Goal: Task Accomplishment & Management: Use online tool/utility

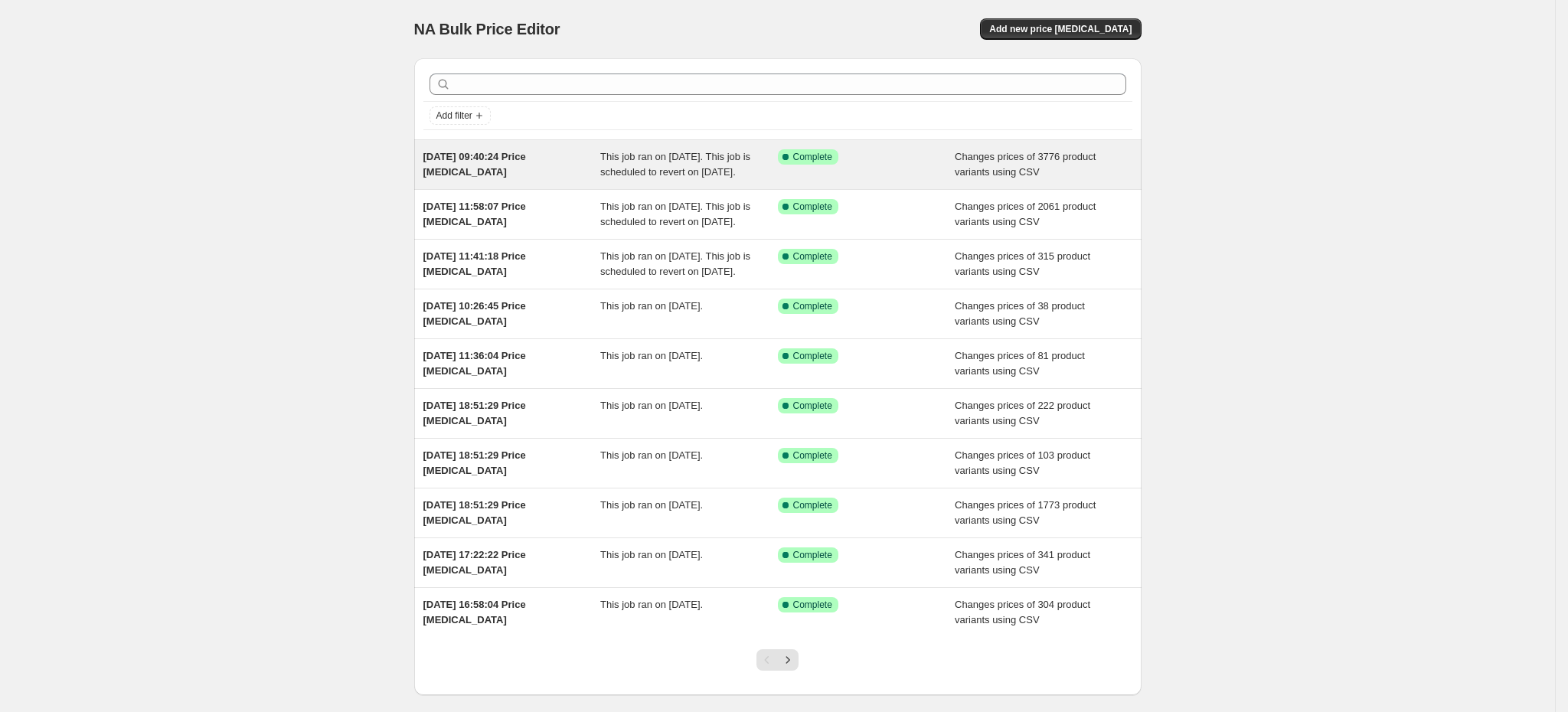
click at [508, 153] on span "[DATE] 09:40:24 Price [MEDICAL_DATA]" at bounding box center [475, 164] width 103 height 27
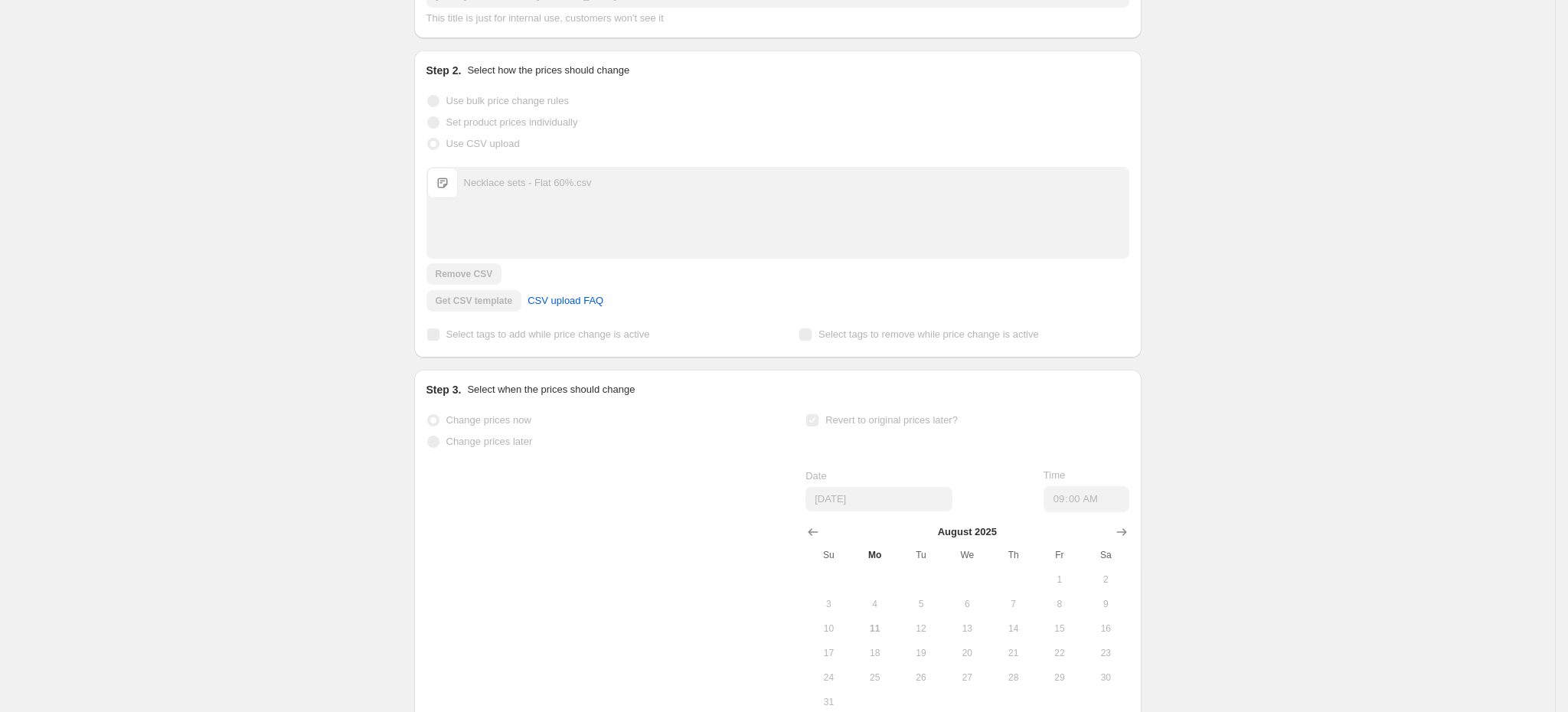
scroll to position [362, 0]
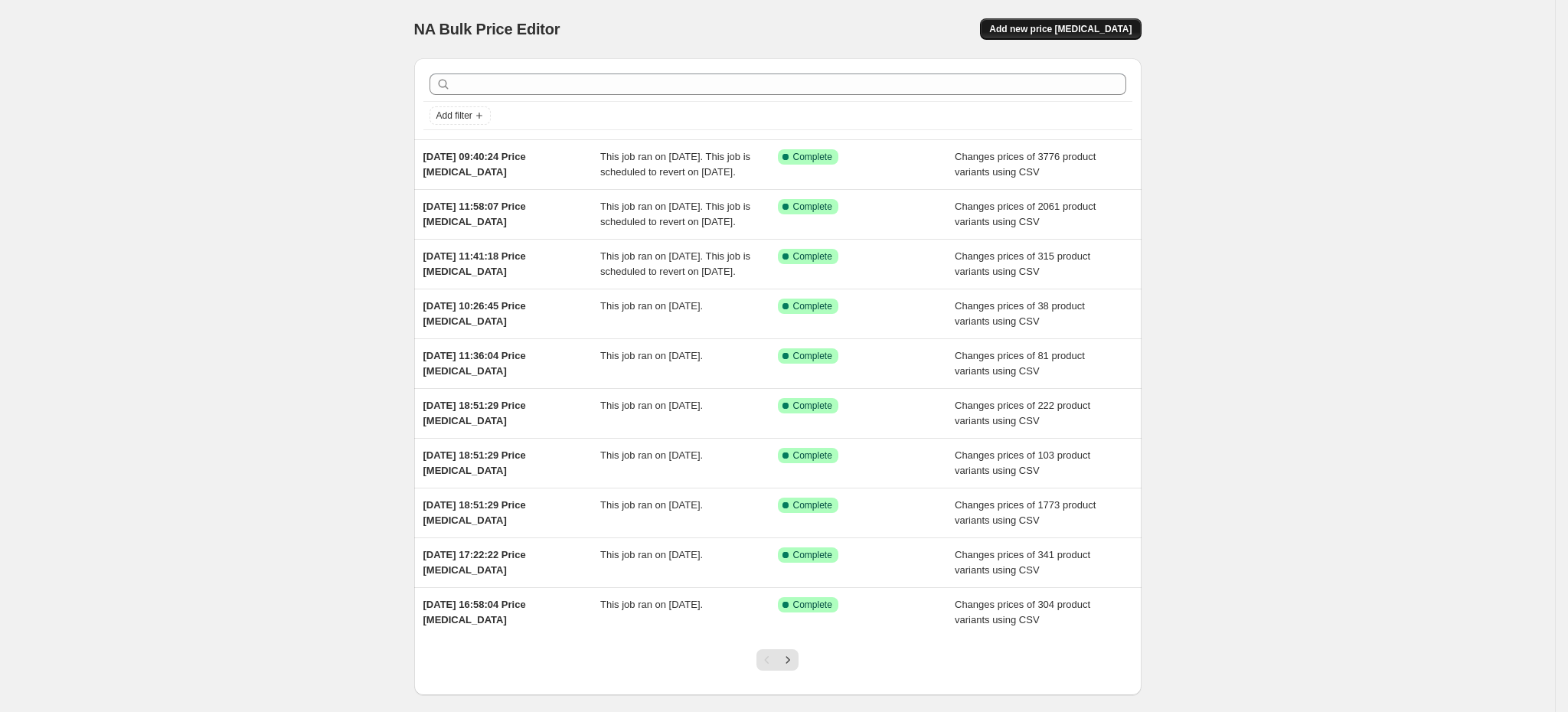
click at [1076, 33] on span "Add new price [MEDICAL_DATA]" at bounding box center [1060, 29] width 142 height 12
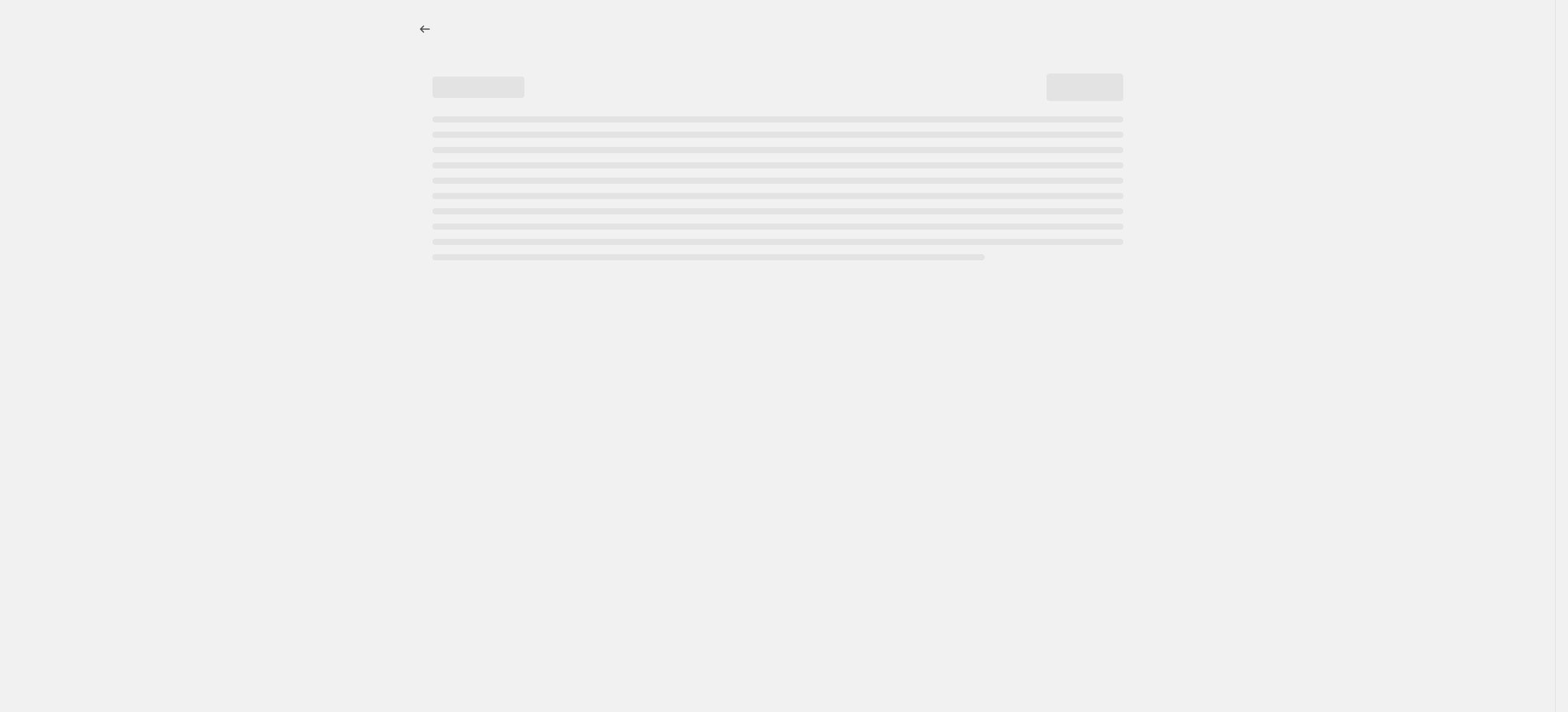
select select "percentage"
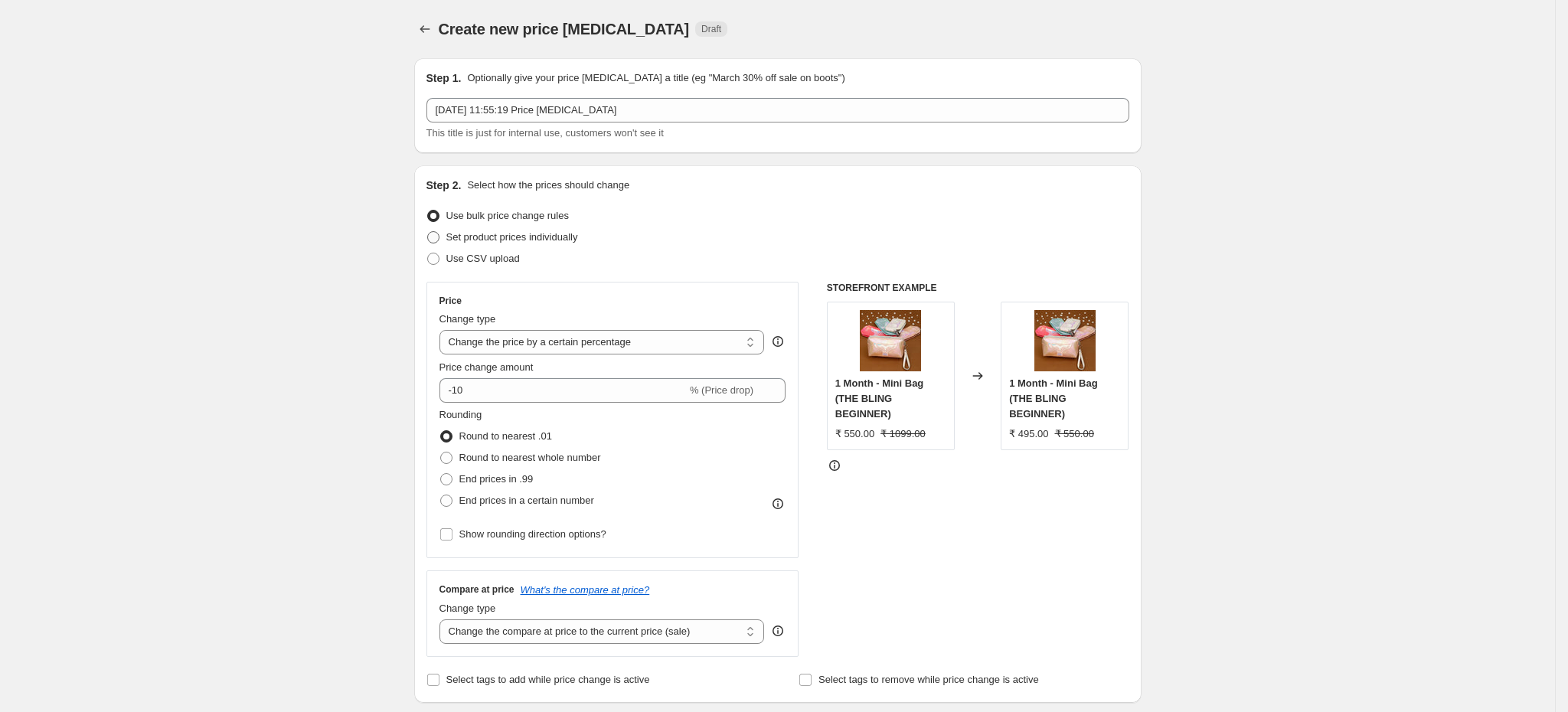
click at [491, 235] on span "Set product prices individually" at bounding box center [512, 237] width 132 height 11
click at [428, 232] on input "Set product prices individually" at bounding box center [427, 232] width 1 height 1
radio input "true"
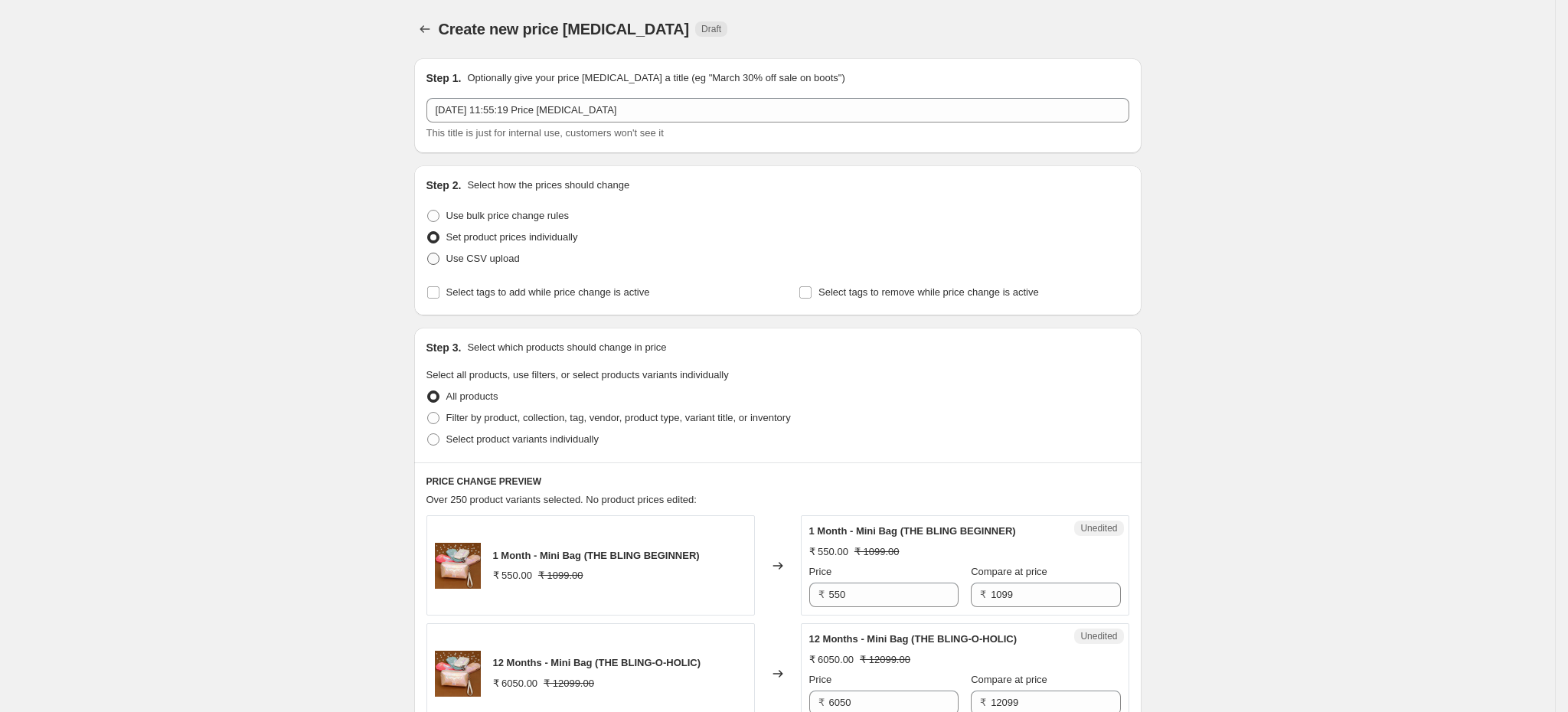
click at [513, 267] on label "Use CSV upload" at bounding box center [473, 258] width 93 height 21
click at [428, 254] on input "Use CSV upload" at bounding box center [427, 253] width 1 height 1
radio input "true"
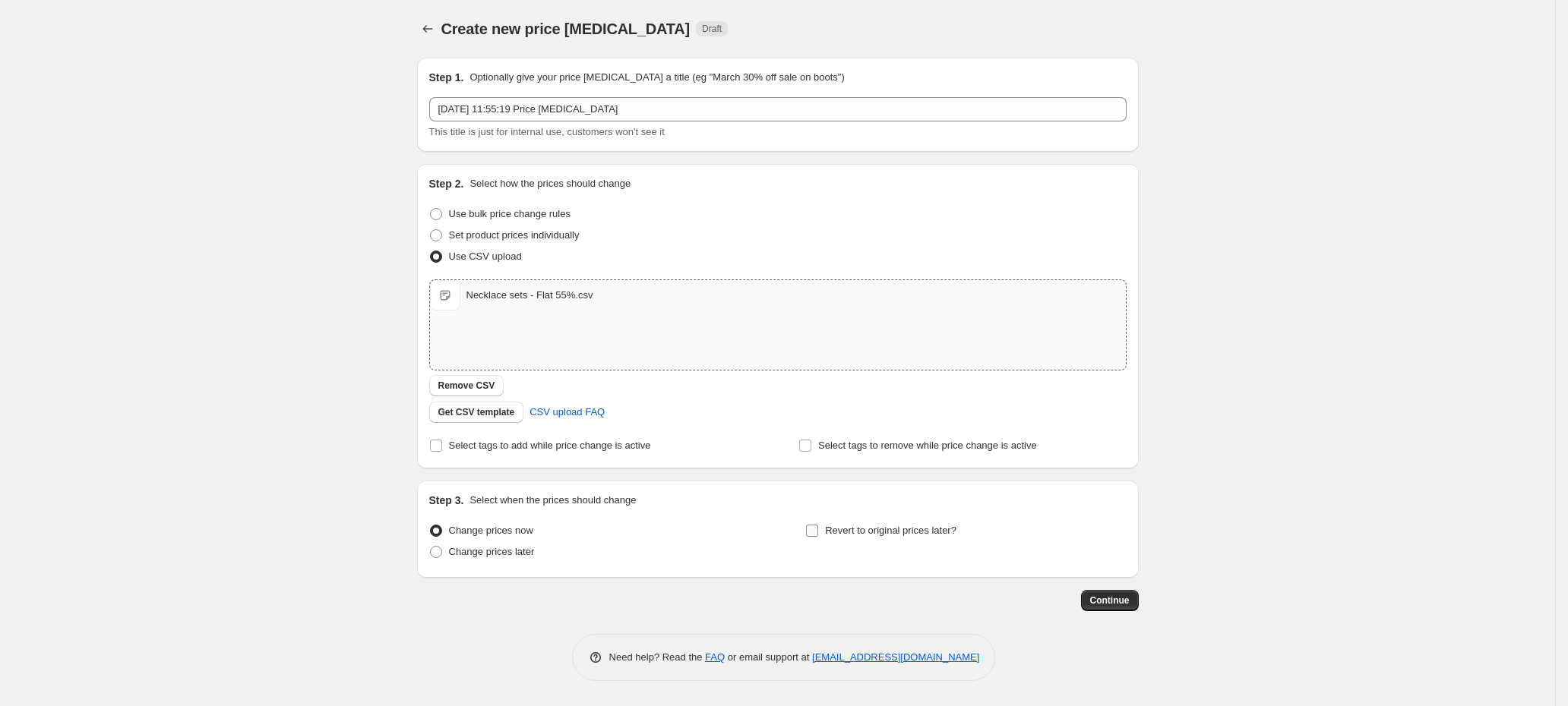
click at [888, 536] on span "Revert to original prices later?" at bounding box center [890, 530] width 131 height 11
click at [818, 536] on input "Revert to original prices later?" at bounding box center [811, 530] width 12 height 12
checkbox input "true"
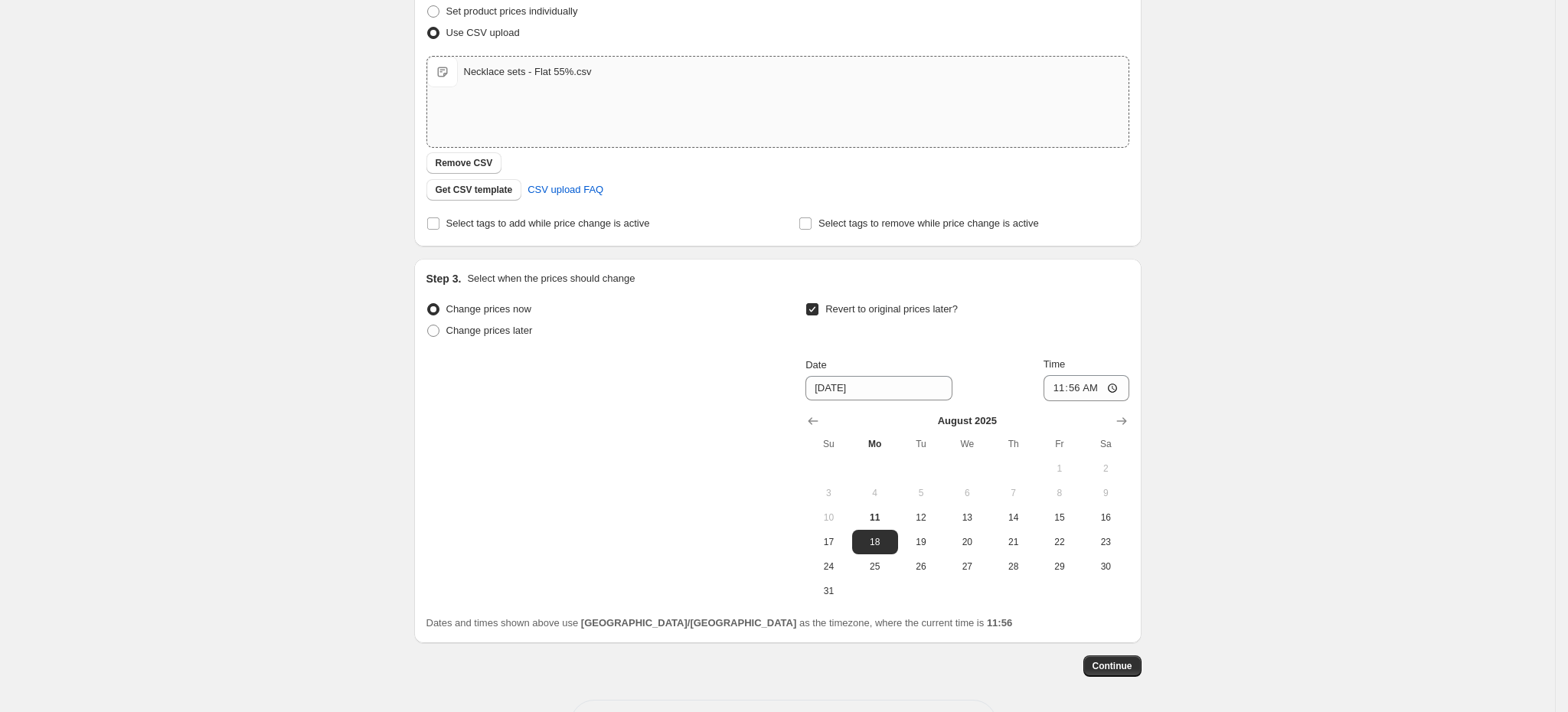
scroll to position [230, 0]
click at [838, 381] on input "[DATE]" at bounding box center [879, 384] width 147 height 25
type input "[DATE]"
click at [1082, 387] on input "11:56" at bounding box center [1087, 384] width 86 height 26
type input "09:10"
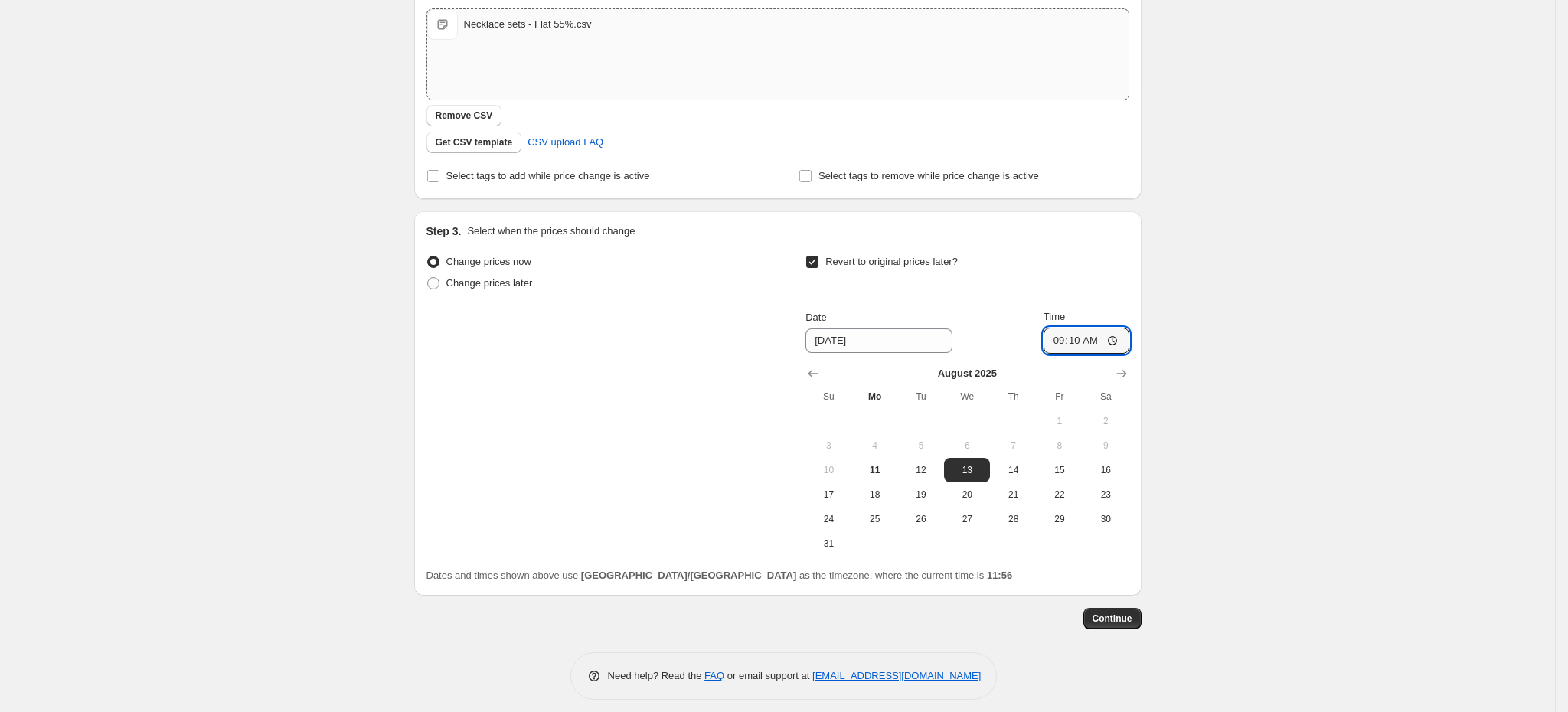
scroll to position [286, 0]
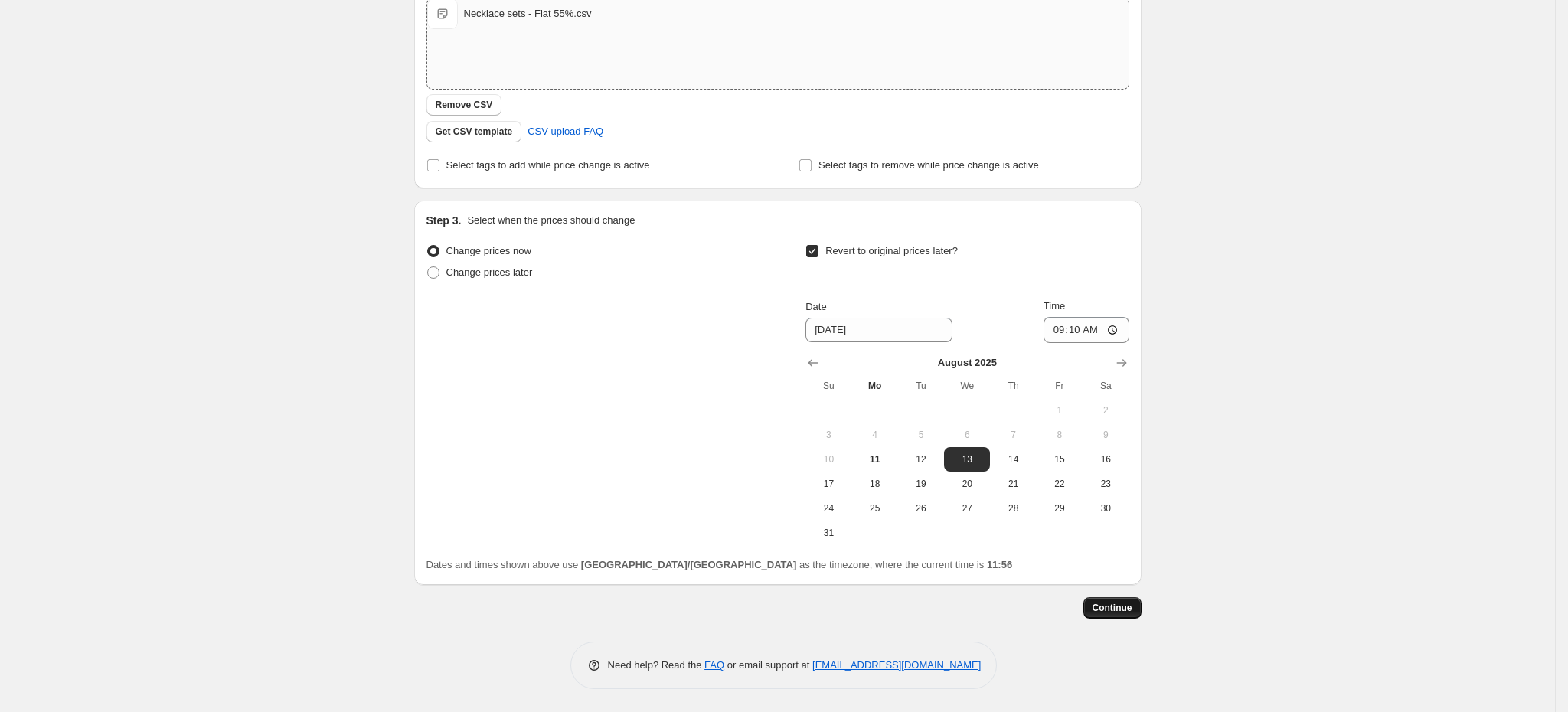
click at [1131, 601] on span "Continue" at bounding box center [1112, 607] width 40 height 12
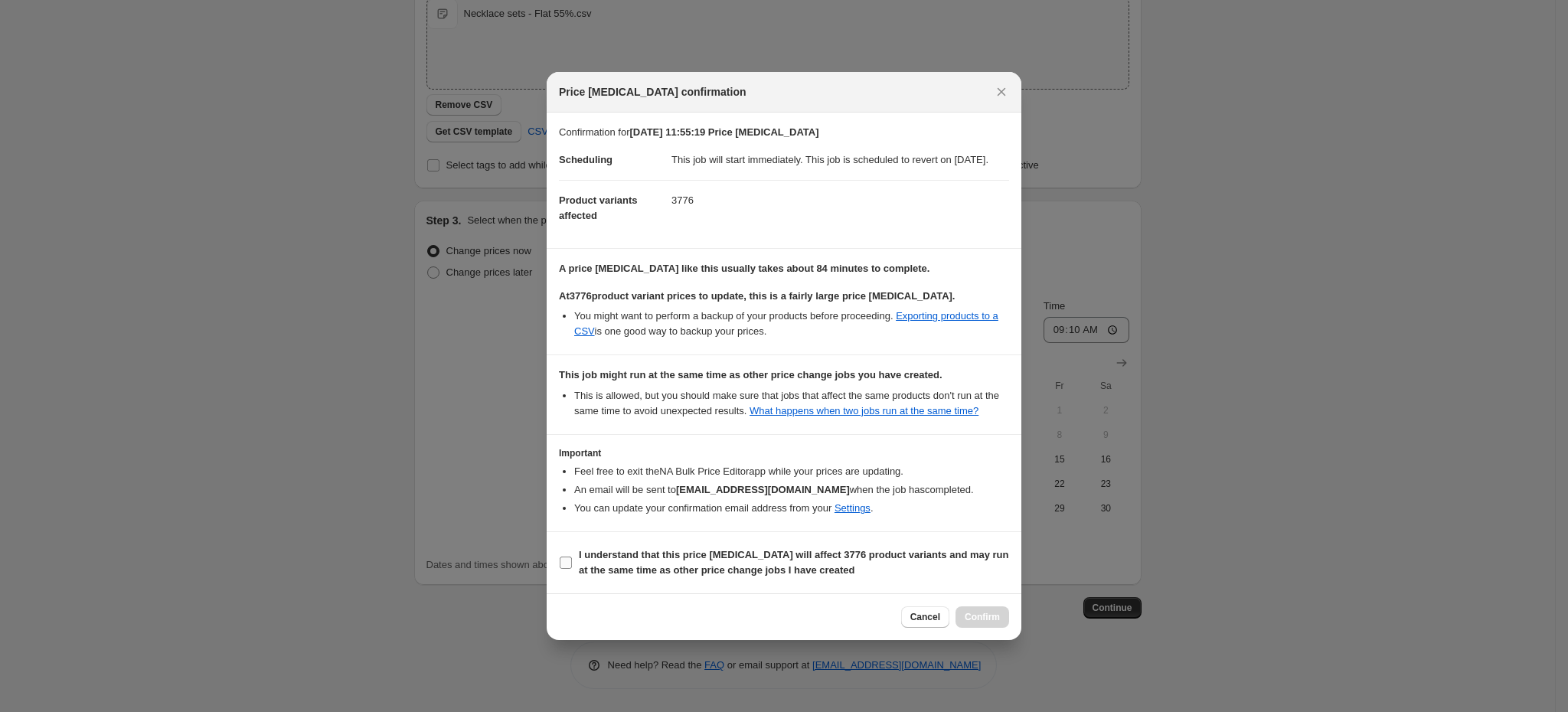
click at [599, 564] on span "I understand that this price [MEDICAL_DATA] will affect 3776 product variants a…" at bounding box center [794, 562] width 431 height 31
click at [572, 564] on input "I understand that this price [MEDICAL_DATA] will affect 3776 product variants a…" at bounding box center [565, 562] width 12 height 12
checkbox input "true"
click at [991, 623] on span "Confirm" at bounding box center [982, 617] width 35 height 12
